Goal: Task Accomplishment & Management: Complete application form

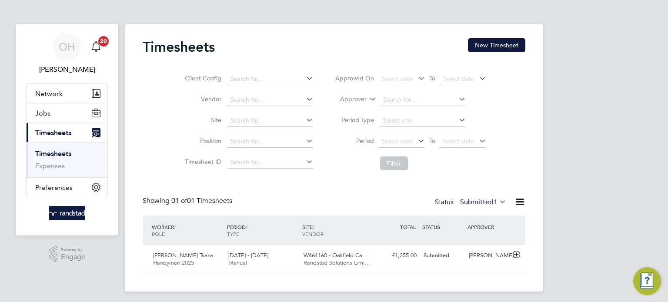
scroll to position [3, 0]
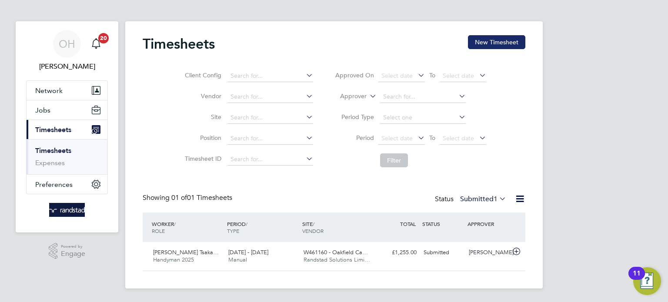
click at [485, 41] on button "New Timesheet" at bounding box center [496, 42] width 57 height 14
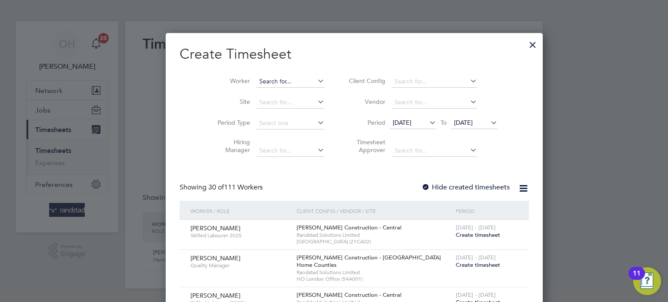
scroll to position [1685, 337]
click at [256, 84] on input at bounding box center [290, 82] width 68 height 12
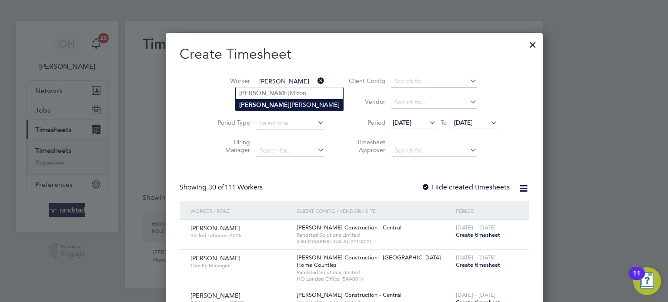
click at [256, 104] on b "[PERSON_NAME]" at bounding box center [264, 104] width 50 height 7
type input "[PERSON_NAME]"
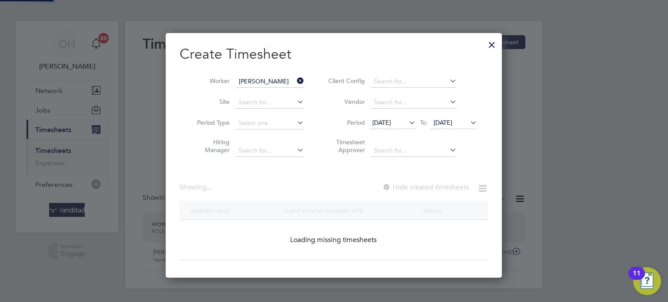
scroll to position [245, 337]
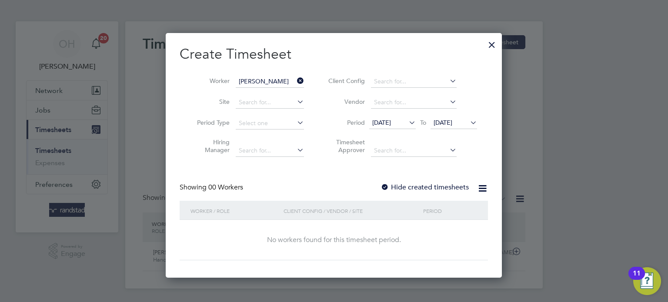
click at [407, 185] on label "Hide created timesheets" at bounding box center [425, 187] width 88 height 9
click at [469, 125] on icon at bounding box center [469, 123] width 0 height 12
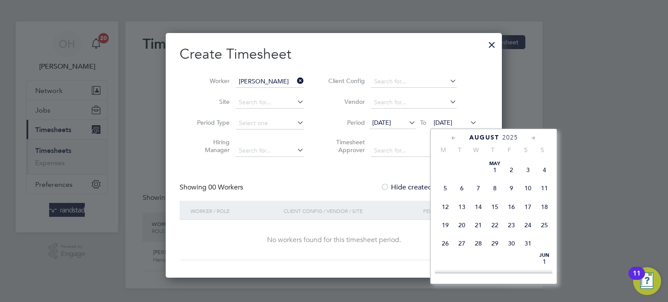
scroll to position [328, 0]
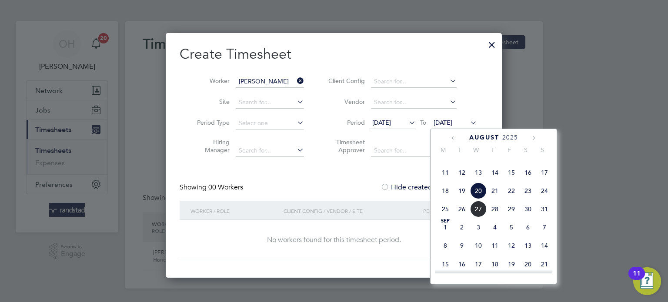
click at [544, 218] on span "31" at bounding box center [545, 209] width 17 height 17
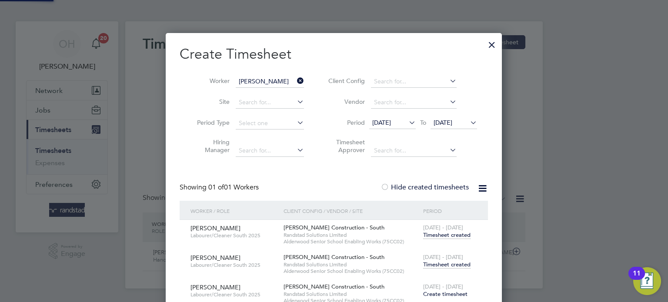
scroll to position [323, 337]
click at [463, 234] on span "Timesheet created" at bounding box center [446, 236] width 47 height 8
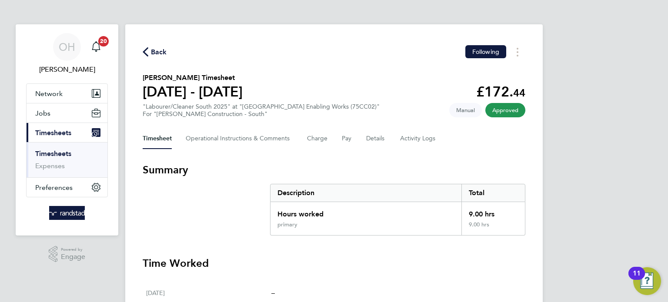
click at [163, 52] on span "Back" at bounding box center [159, 52] width 16 height 10
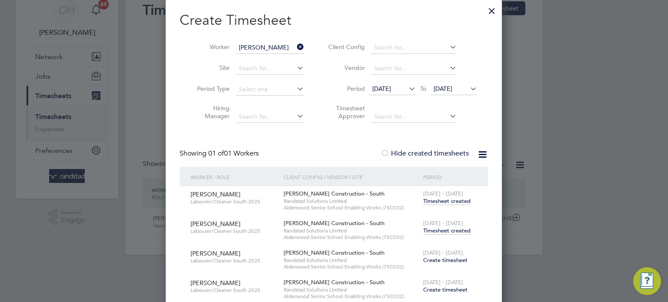
scroll to position [38, 0]
click at [441, 228] on span "Timesheet created" at bounding box center [446, 230] width 47 height 8
